Goal: Transaction & Acquisition: Download file/media

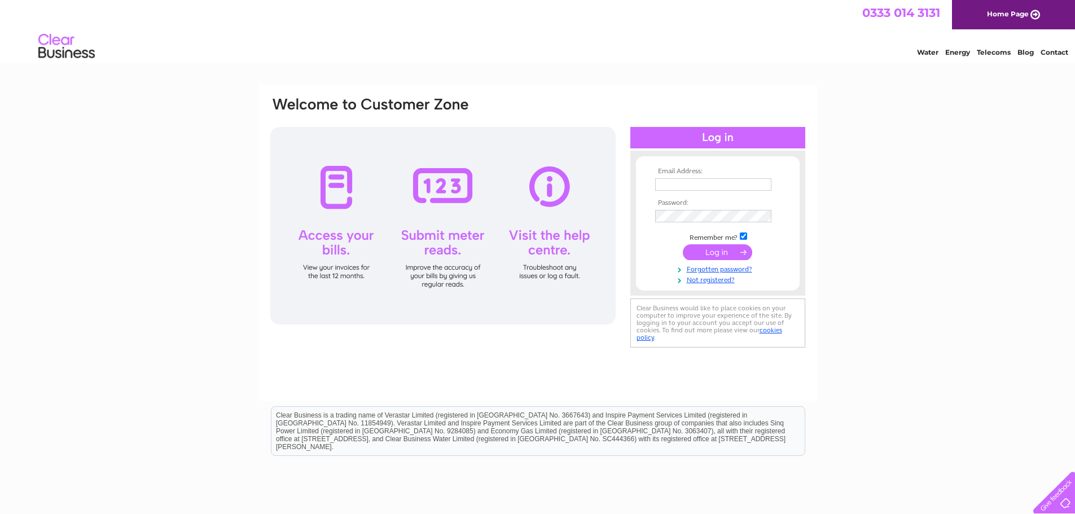
click at [691, 192] on td at bounding box center [717, 185] width 131 height 18
click at [691, 184] on input "text" at bounding box center [713, 184] width 116 height 12
type input "[PERSON_NAME][EMAIL_ADDRESS][DOMAIN_NAME]"
click at [709, 270] on link "Forgotten password?" at bounding box center [719, 269] width 128 height 11
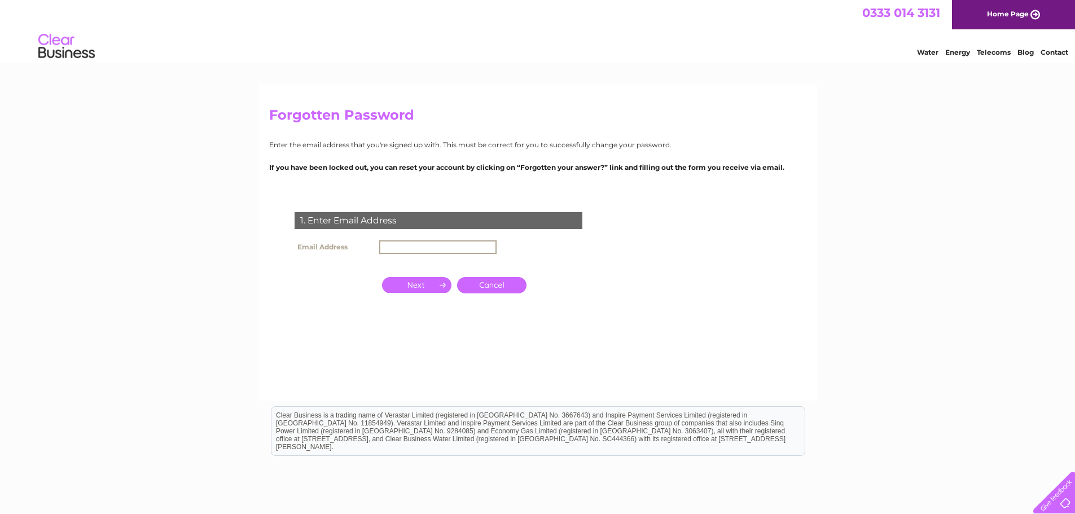
click at [433, 246] on input "text" at bounding box center [437, 247] width 117 height 14
type input "nick.cutmore@whitetailstudios.co.uk"
click at [410, 285] on input "button" at bounding box center [416, 285] width 69 height 16
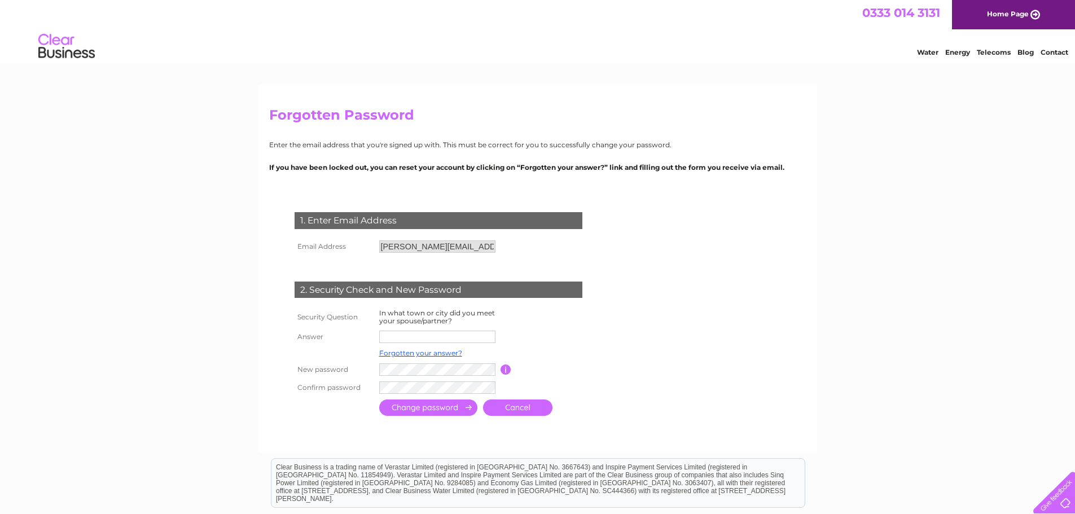
click at [423, 340] on input "text" at bounding box center [437, 337] width 116 height 12
type input "Rochford"
click at [425, 410] on input "submit" at bounding box center [428, 408] width 98 height 16
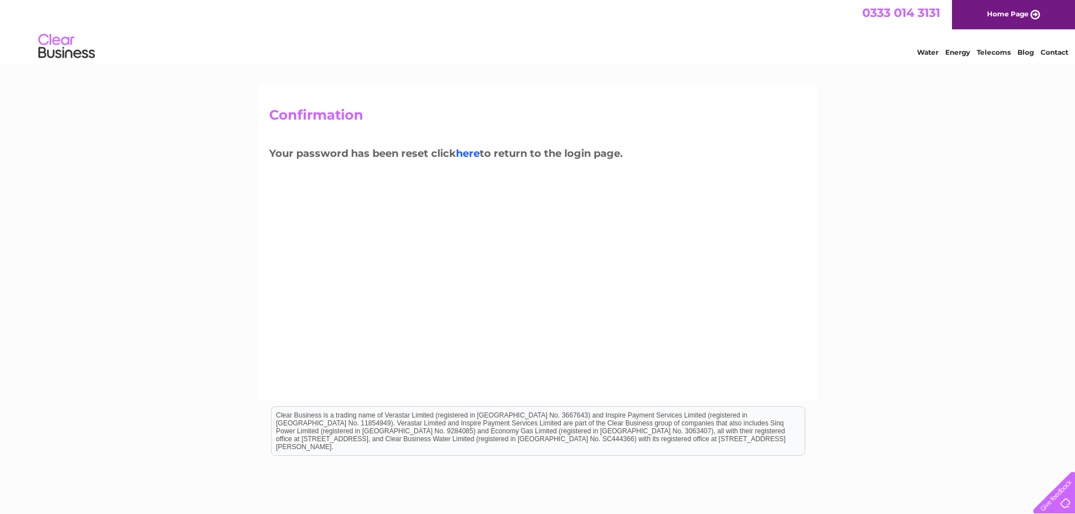
click at [467, 154] on link "here" at bounding box center [468, 153] width 24 height 12
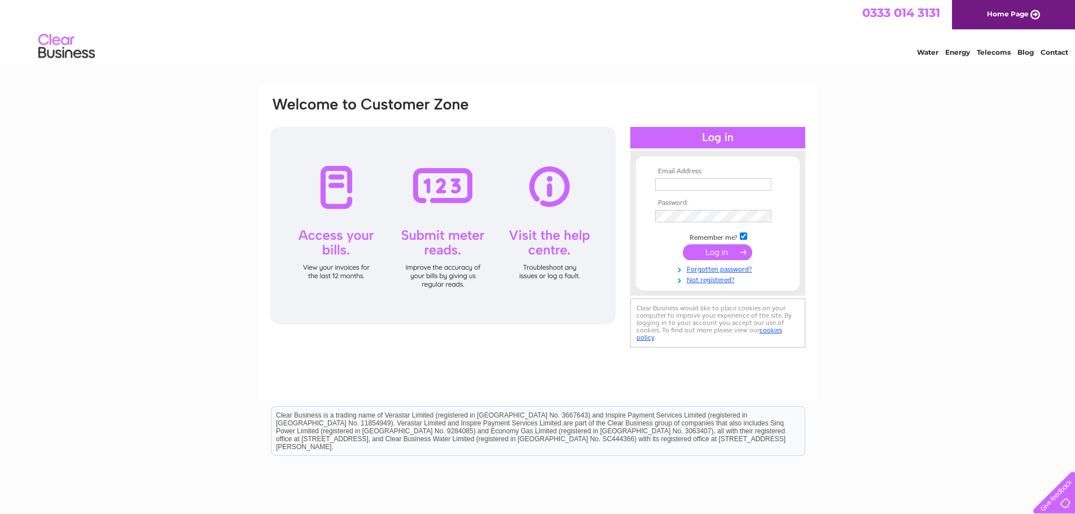
type input "[PERSON_NAME][EMAIL_ADDRESS][DOMAIN_NAME]"
click at [705, 254] on input "submit" at bounding box center [717, 252] width 69 height 16
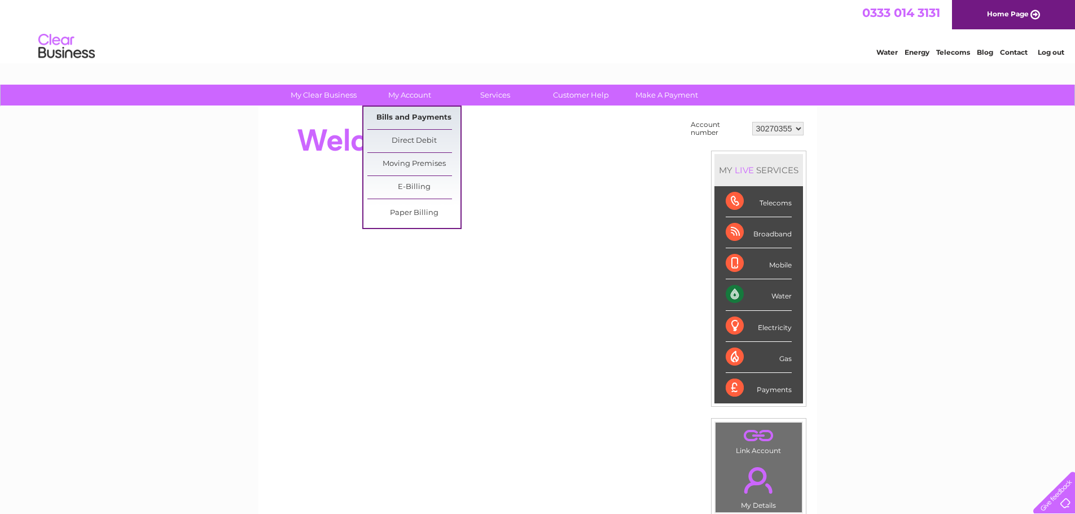
click at [418, 119] on link "Bills and Payments" at bounding box center [413, 118] width 93 height 23
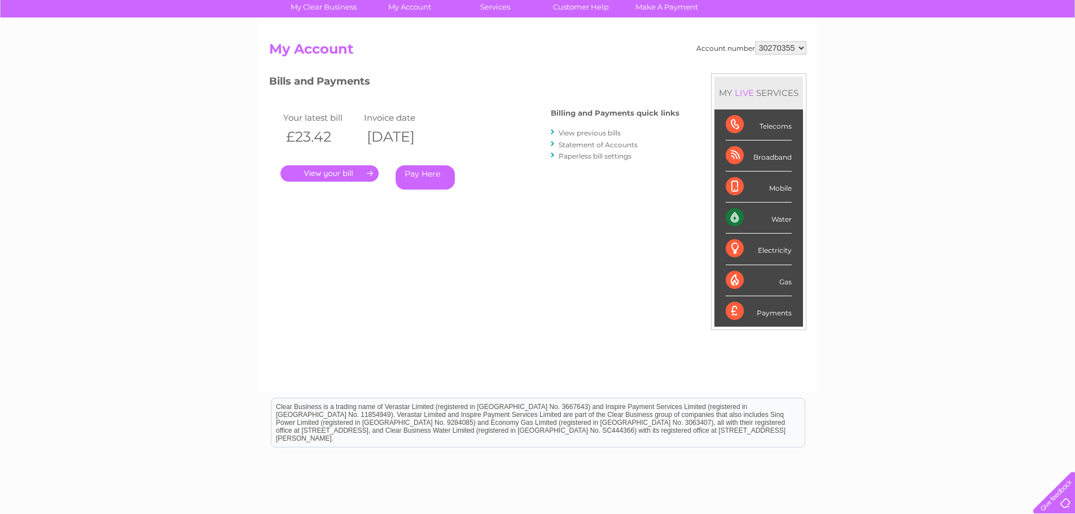
scroll to position [113, 0]
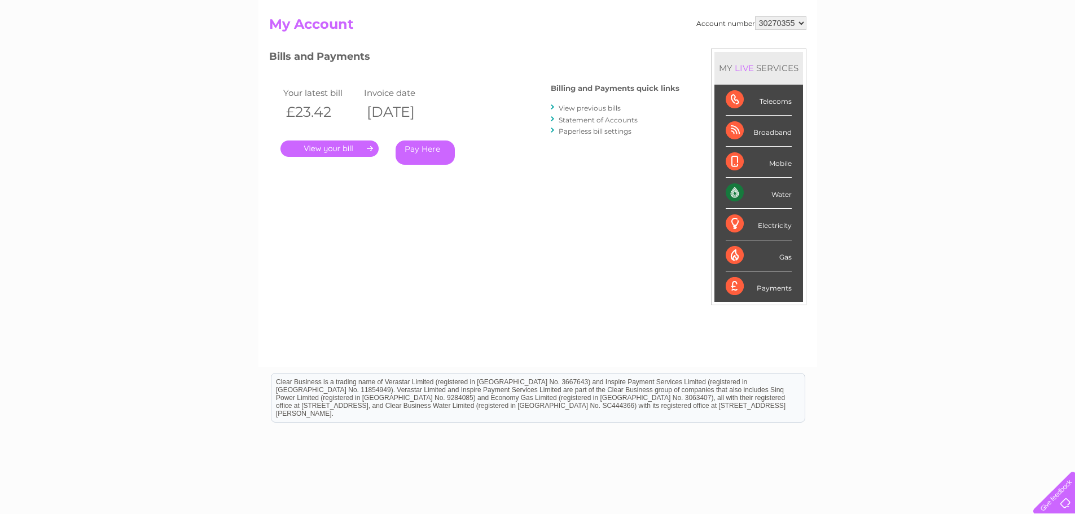
click at [339, 150] on link "." at bounding box center [330, 149] width 98 height 16
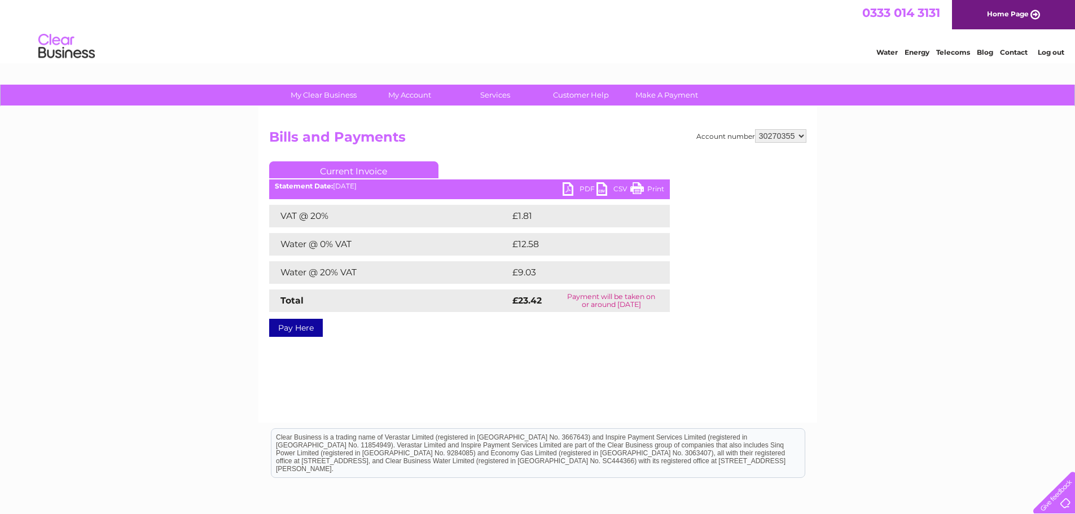
click at [806, 136] on select "30270355" at bounding box center [780, 136] width 51 height 14
click at [903, 161] on div "My Clear Business Login Details My Details My Preferences Link Account My Accou…" at bounding box center [537, 350] width 1075 height 531
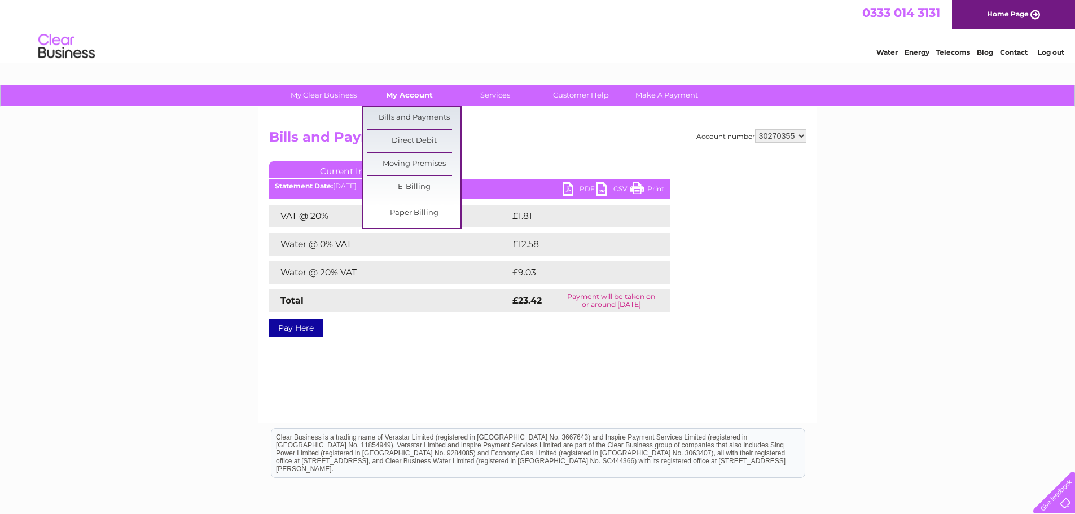
click at [423, 98] on link "My Account" at bounding box center [409, 95] width 93 height 21
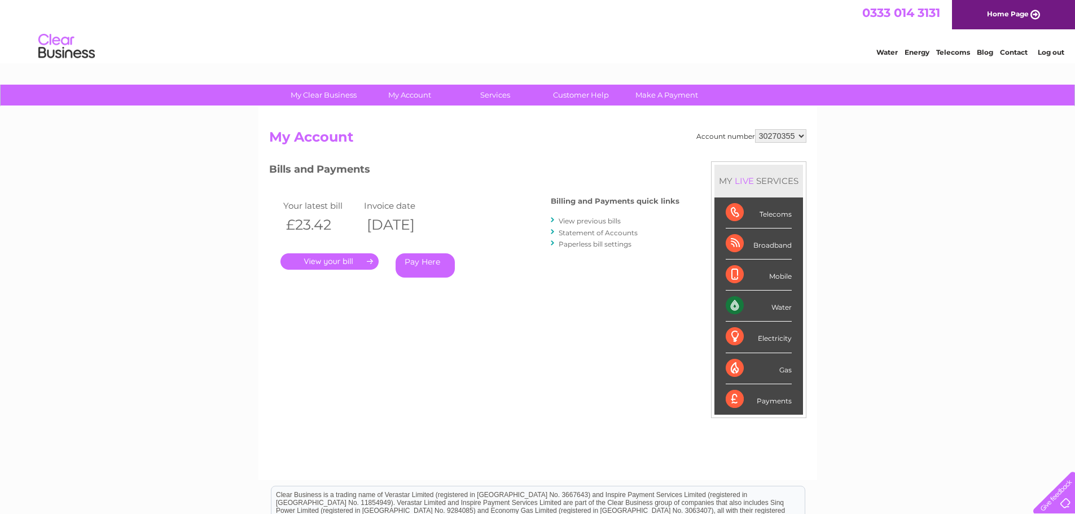
click at [608, 224] on link "View previous bills" at bounding box center [590, 221] width 62 height 8
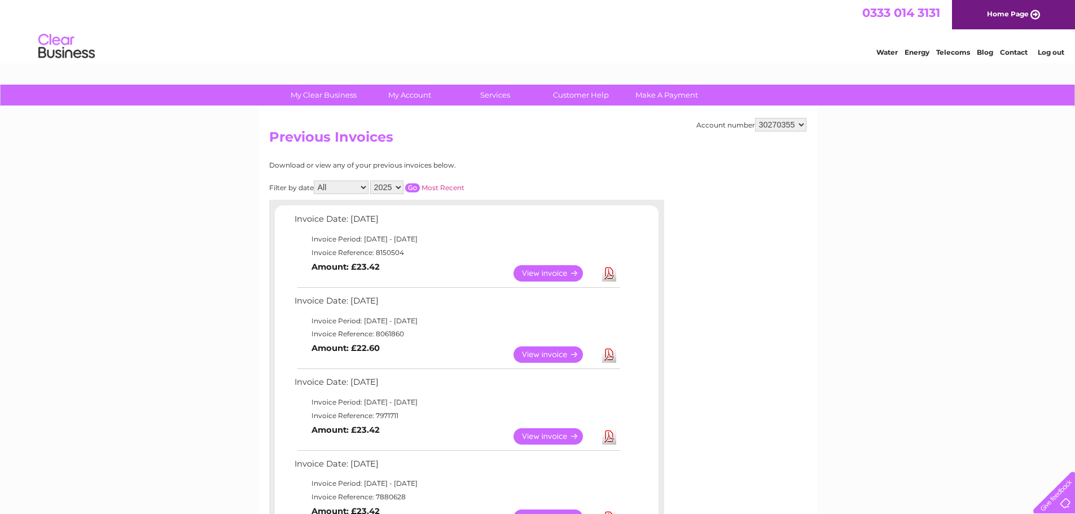
click at [612, 438] on link "Download" at bounding box center [609, 436] width 14 height 16
click at [611, 357] on link "Download" at bounding box center [609, 355] width 14 height 16
click at [612, 273] on link "Download" at bounding box center [609, 273] width 14 height 16
